Goal: Navigation & Orientation: Find specific page/section

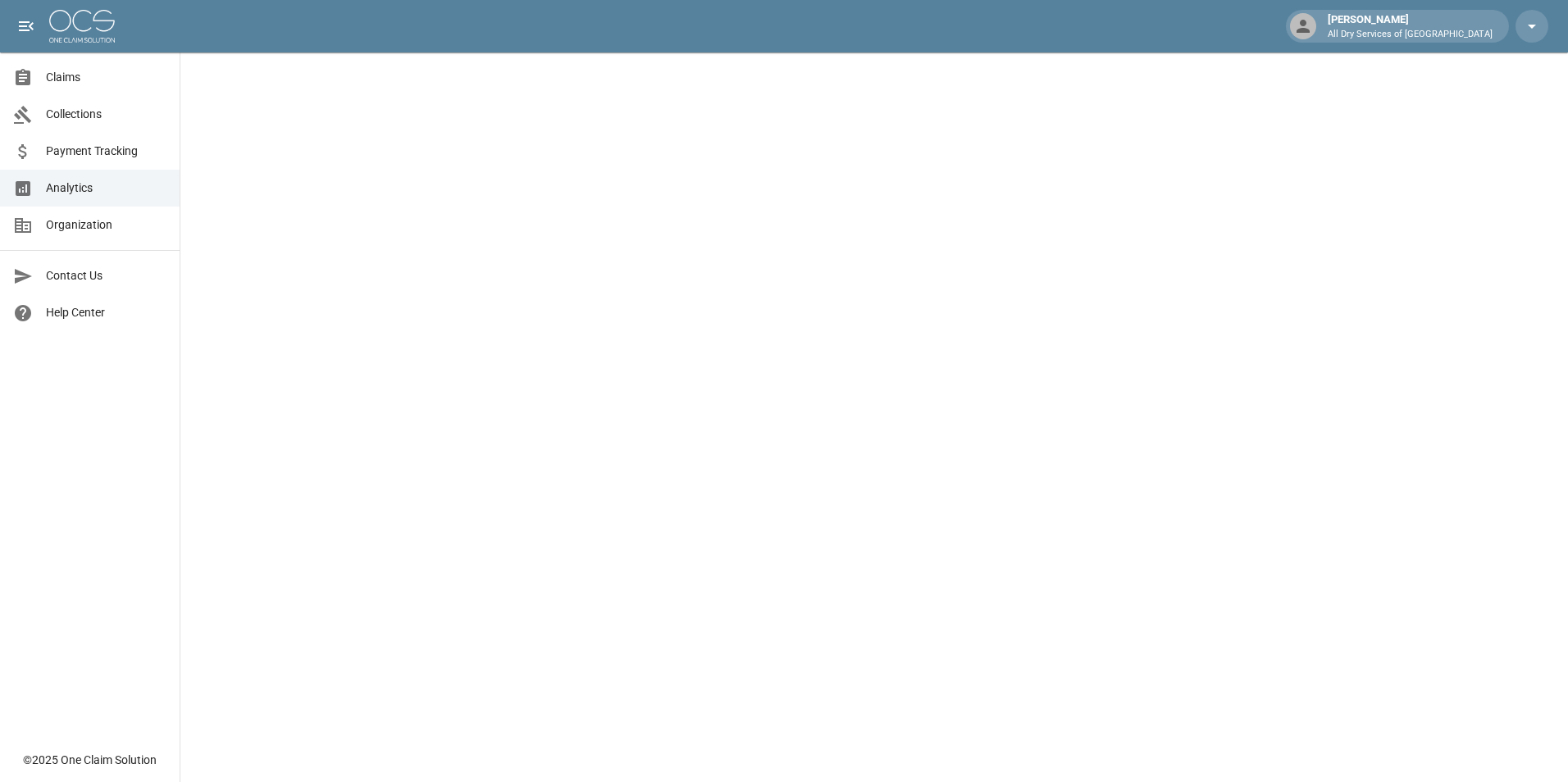
click at [94, 70] on span "Claims" at bounding box center [106, 77] width 121 height 17
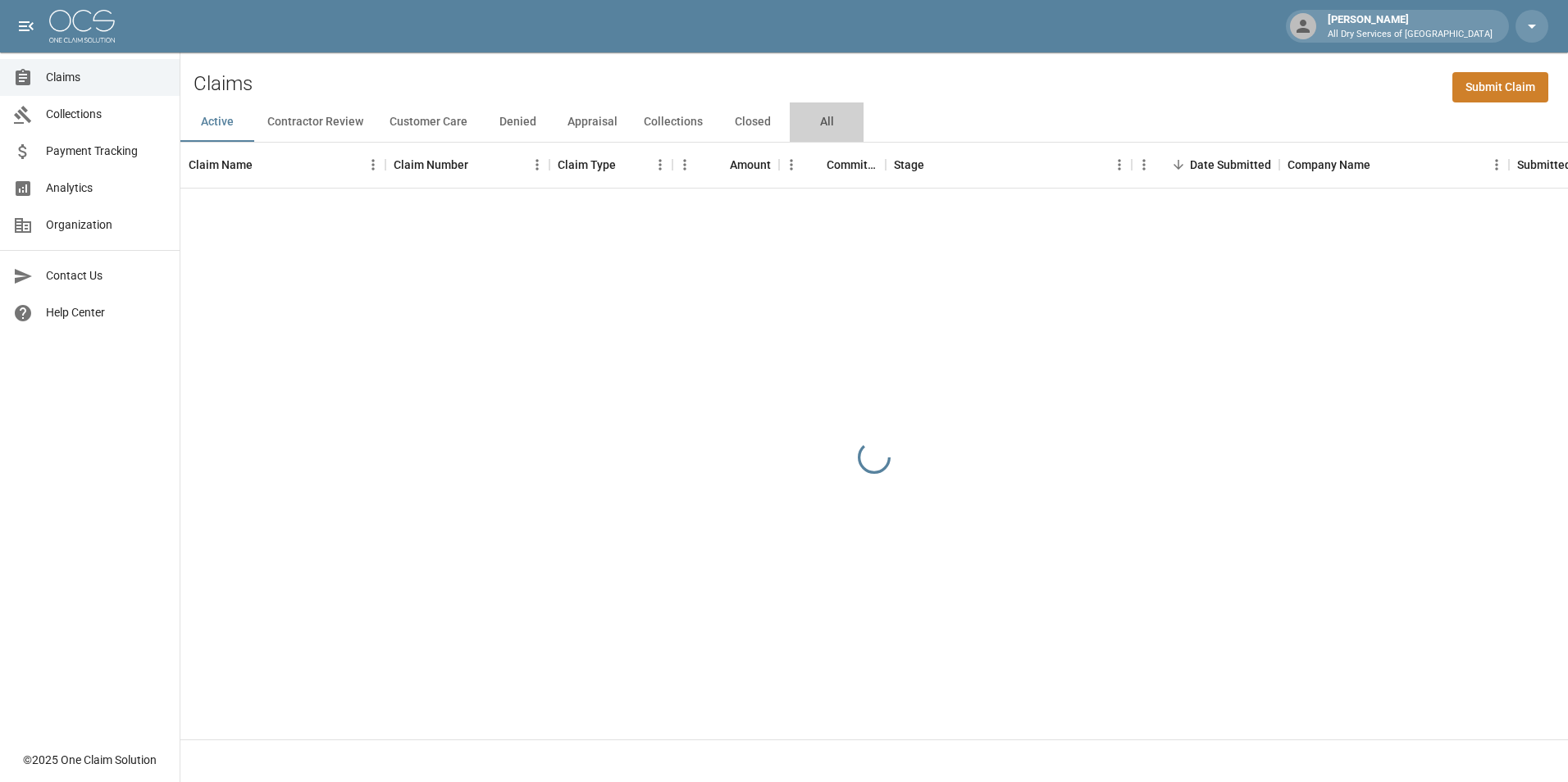
click at [822, 120] on button "All" at bounding box center [827, 122] width 74 height 39
